Goal: Navigation & Orientation: Find specific page/section

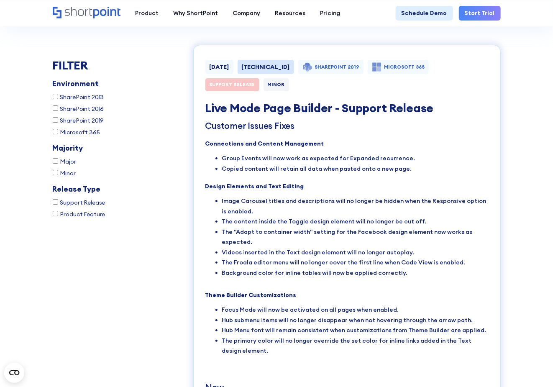
click at [61, 10] on icon "Home" at bounding box center [87, 13] width 68 height 12
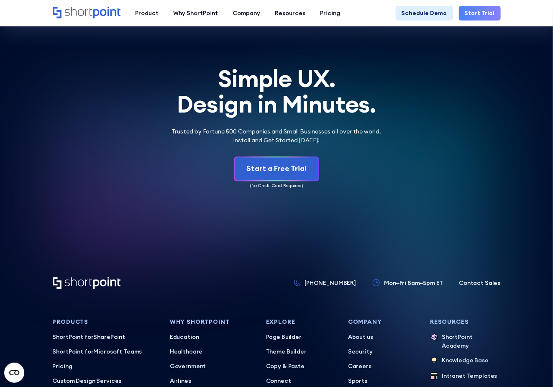
scroll to position [3570, 0]
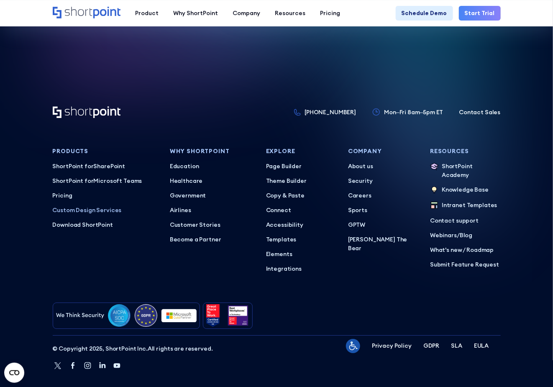
click at [72, 206] on p "Custom Design Services" at bounding box center [105, 210] width 105 height 9
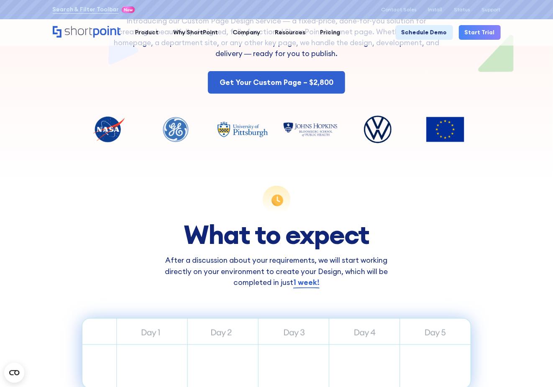
scroll to position [278, 0]
